Goal: Book appointment/travel/reservation

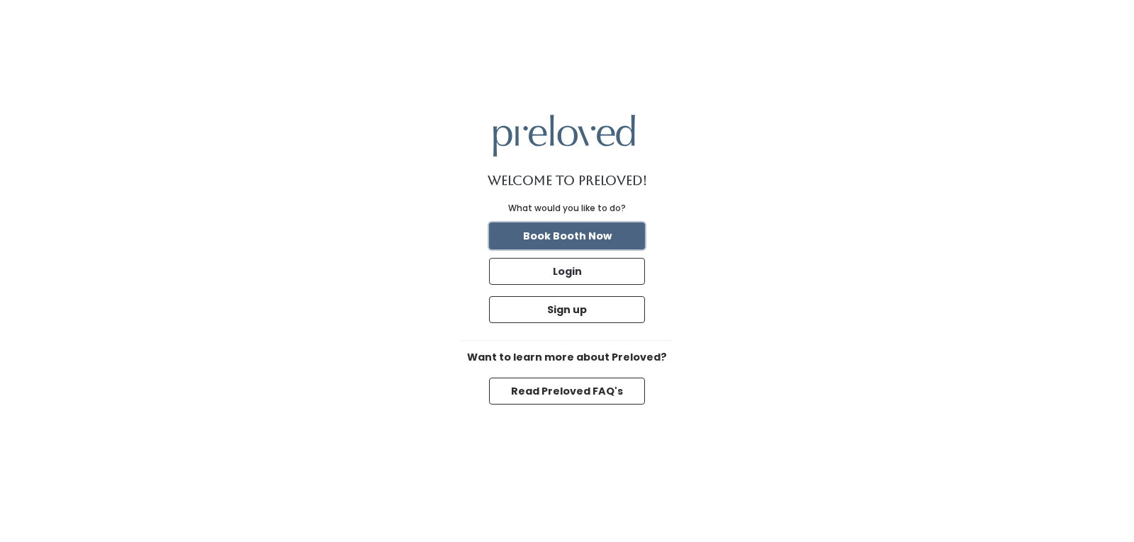
click at [595, 238] on button "Book Booth Now" at bounding box center [567, 236] width 156 height 27
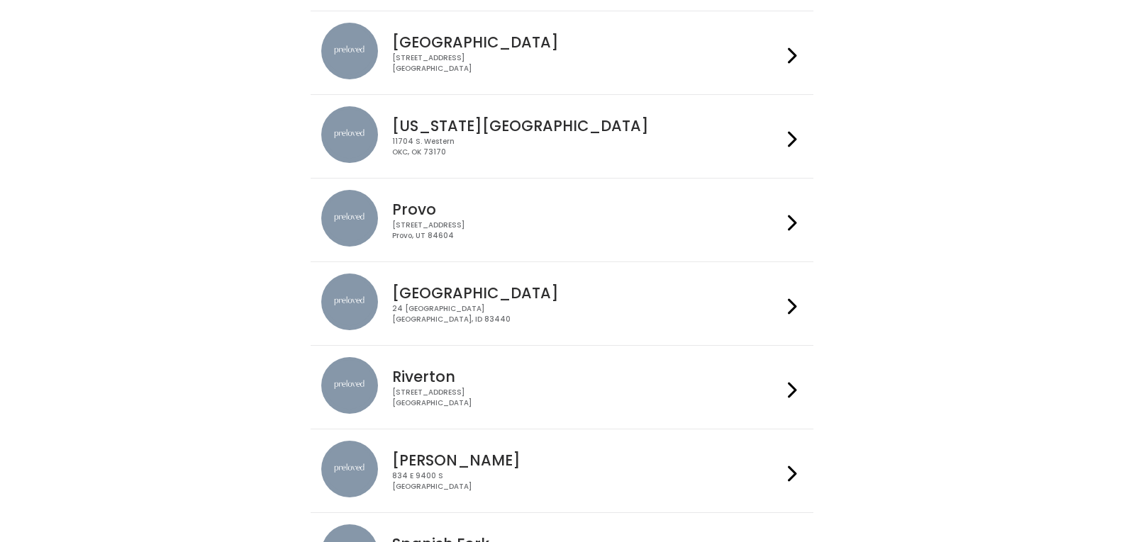
scroll to position [425, 0]
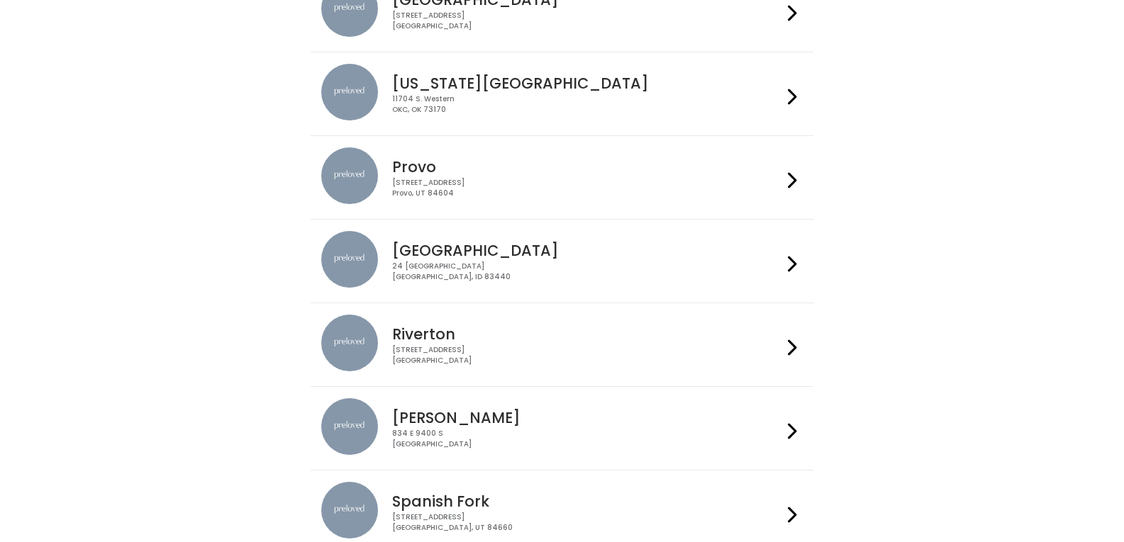
click at [744, 259] on div "Rexburg 24 South 1st West Rexburg, ID 83440" at bounding box center [584, 256] width 396 height 51
